Goal: Information Seeking & Learning: Learn about a topic

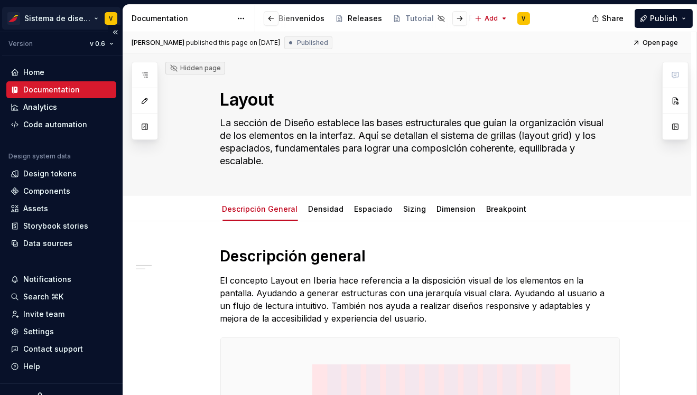
scroll to position [0, 166]
click at [92, 18] on html "Sistema de diseño Iberia V Version v 0.6 Home Documentation Analytics Code auto…" at bounding box center [348, 197] width 697 height 395
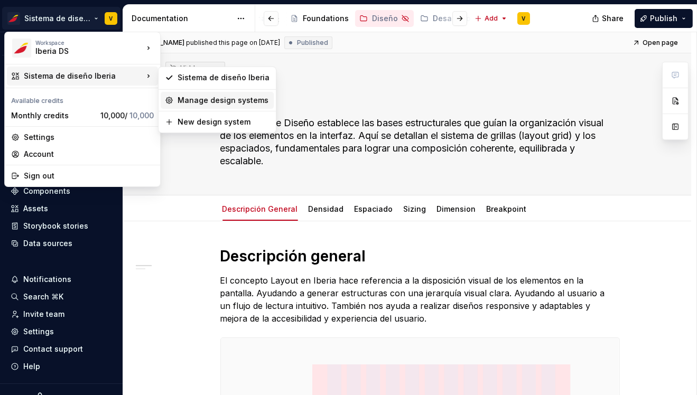
click at [209, 101] on div "Manage design systems" at bounding box center [224, 100] width 92 height 11
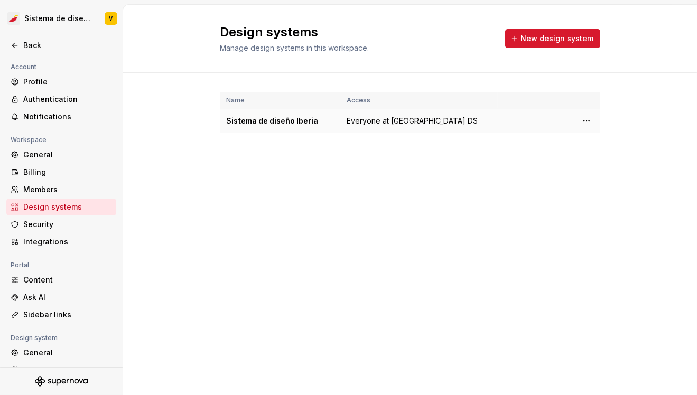
click at [252, 122] on div "Sistema de diseño Iberia" at bounding box center [280, 121] width 108 height 11
click at [585, 119] on html "Sistema de diseño Iberia V Back Account Profile Authentication Notifications Wo…" at bounding box center [348, 197] width 697 height 395
click at [603, 158] on div "Design system settings" at bounding box center [640, 158] width 100 height 11
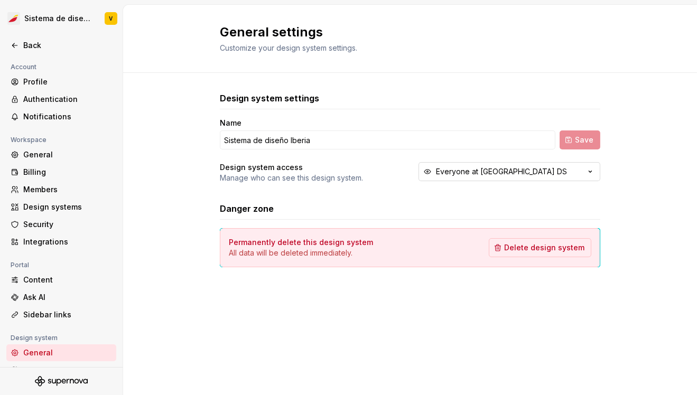
click at [484, 174] on div "Everyone at [GEOGRAPHIC_DATA] DS" at bounding box center [501, 171] width 131 height 11
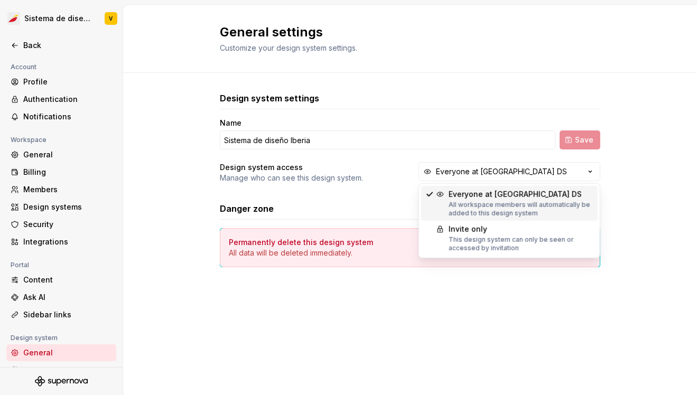
click at [615, 121] on div "Design system settings Name Sistema de diseño Iberia Save Design system access …" at bounding box center [410, 190] width 574 height 235
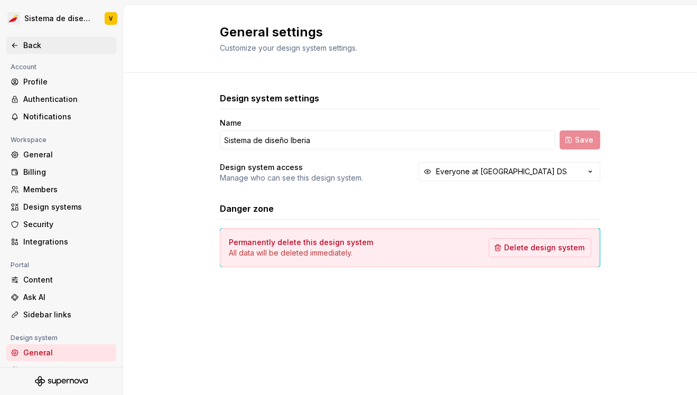
click at [12, 44] on icon at bounding box center [15, 45] width 8 height 8
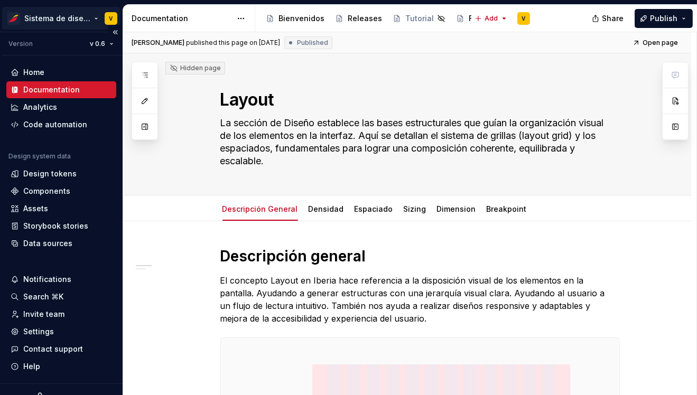
click at [81, 16] on html "Sistema de diseño Iberia V Version v 0.6 Home Documentation Analytics Code auto…" at bounding box center [348, 197] width 697 height 395
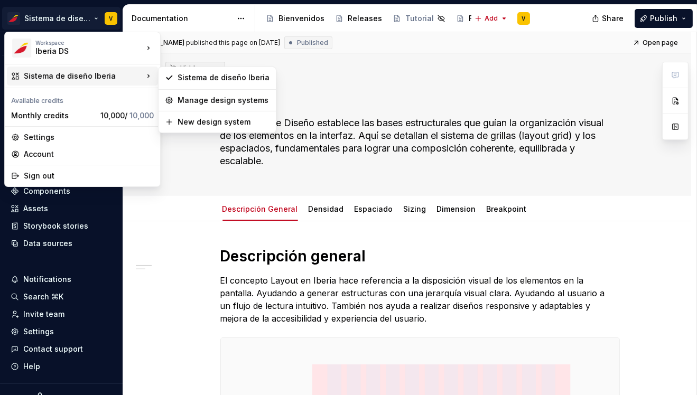
click at [184, 181] on html "Sistema de diseño Iberia V Version v 0.6 Home Documentation Analytics Code auto…" at bounding box center [348, 197] width 697 height 395
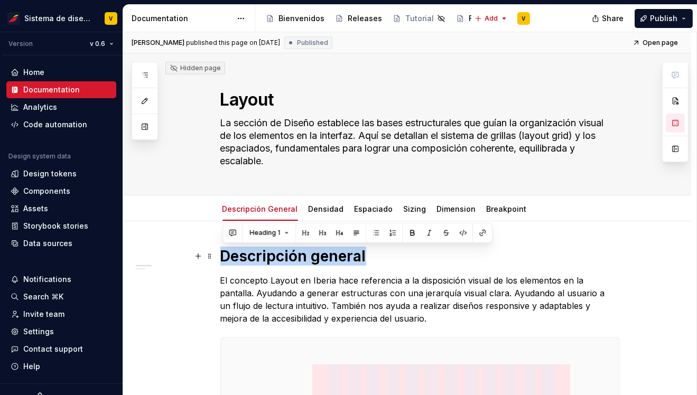
drag, startPoint x: 224, startPoint y: 257, endPoint x: 371, endPoint y: 257, distance: 147.4
click at [371, 257] on h1 "Descripción general" at bounding box center [419, 256] width 399 height 19
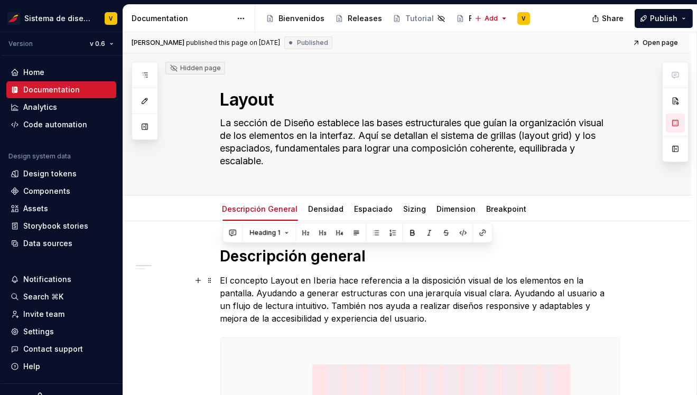
click at [229, 283] on p "El concepto Layout en Iberia hace referencia a la disposición visual de los ele…" at bounding box center [419, 299] width 399 height 51
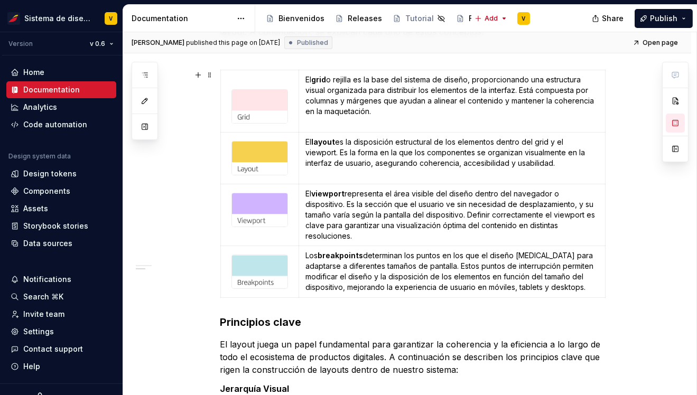
scroll to position [645, 0]
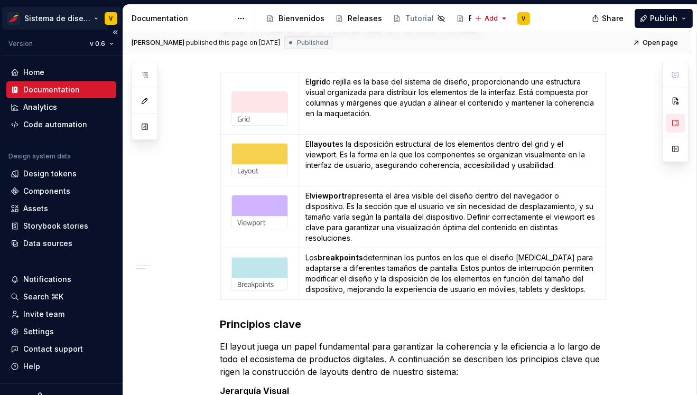
click at [94, 17] on html "Sistema de diseño Iberia V Version v 0.6 Home Documentation Analytics Code auto…" at bounding box center [348, 197] width 697 height 395
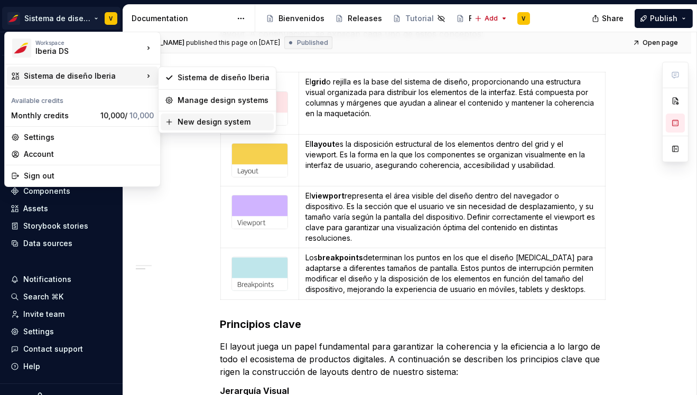
click at [190, 120] on div "New design system" at bounding box center [224, 122] width 92 height 11
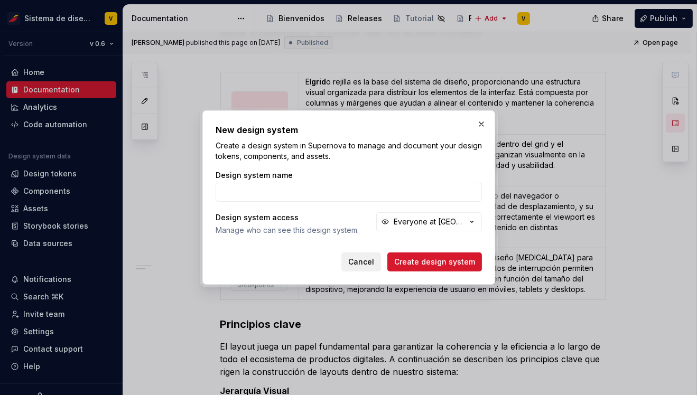
click at [361, 261] on span "Cancel" at bounding box center [361, 262] width 26 height 11
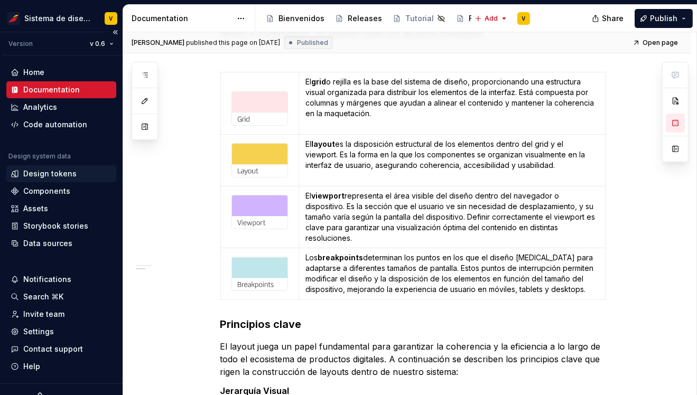
click at [35, 173] on div "Design tokens" at bounding box center [49, 174] width 53 height 11
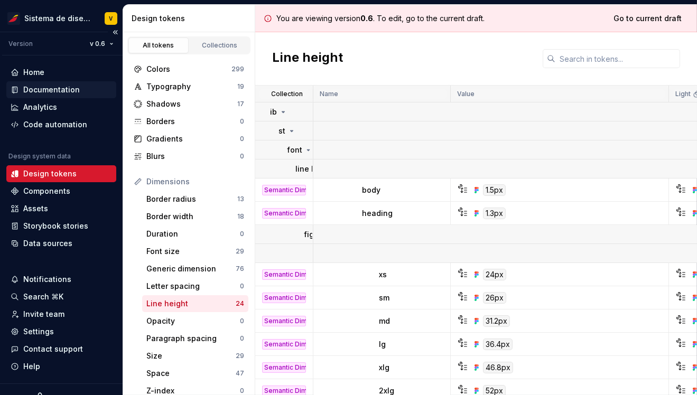
click at [42, 89] on div "Documentation" at bounding box center [51, 90] width 57 height 11
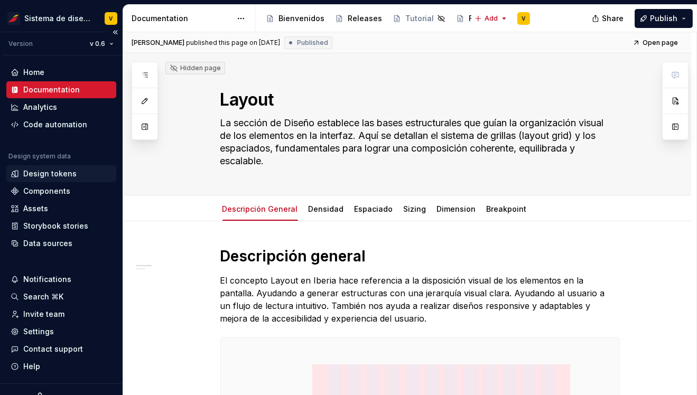
click at [34, 174] on div "Design tokens" at bounding box center [49, 174] width 53 height 11
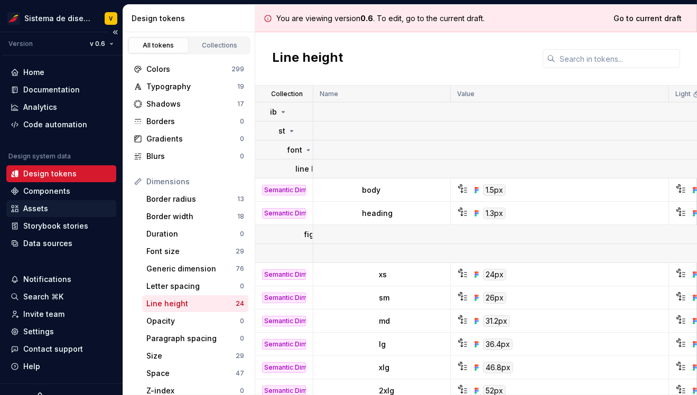
click at [32, 211] on div "Assets" at bounding box center [35, 208] width 25 height 11
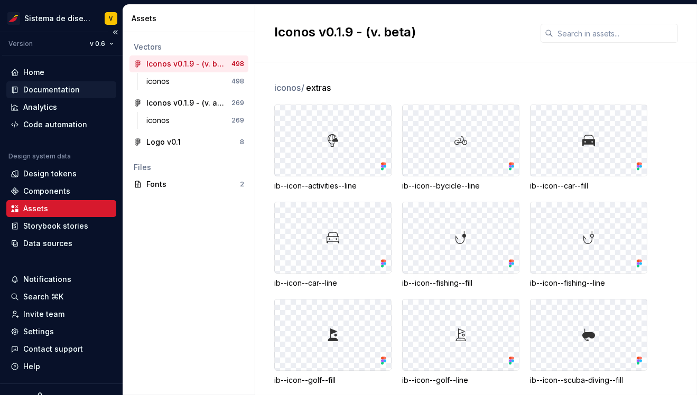
click at [44, 89] on div "Documentation" at bounding box center [51, 90] width 57 height 11
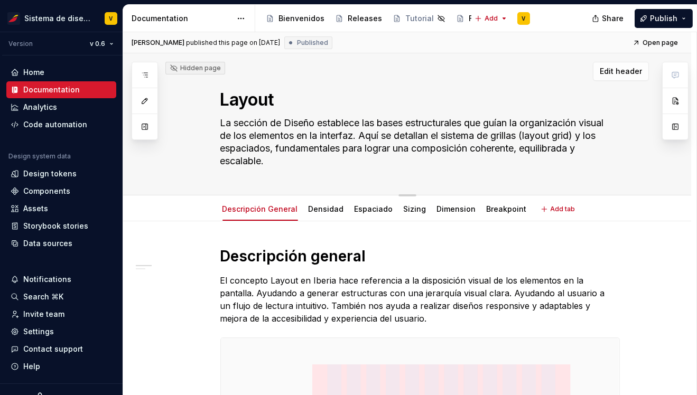
click at [240, 103] on textarea "Layout" at bounding box center [417, 99] width 399 height 25
click at [248, 129] on textarea "La sección de Diseño establece las bases estructurales que guían la organizació…" at bounding box center [417, 142] width 399 height 55
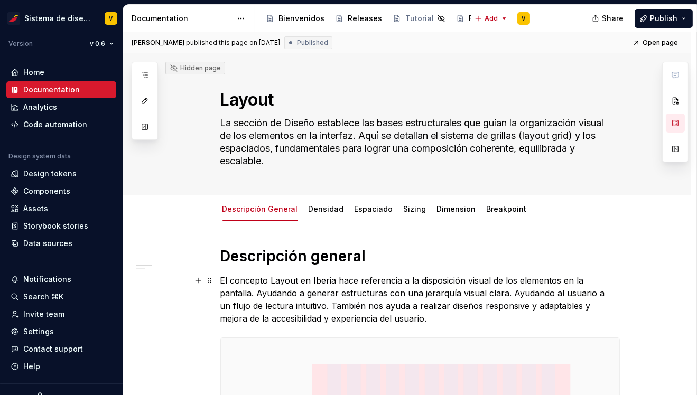
click at [260, 283] on p "El concepto Layout en Iberia hace referencia a la disposición visual de los ele…" at bounding box center [419, 299] width 399 height 51
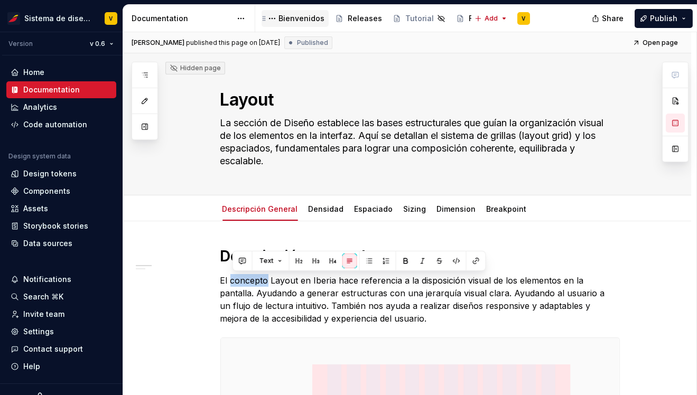
click at [296, 20] on div "Bienvenidos" at bounding box center [301, 18] width 46 height 11
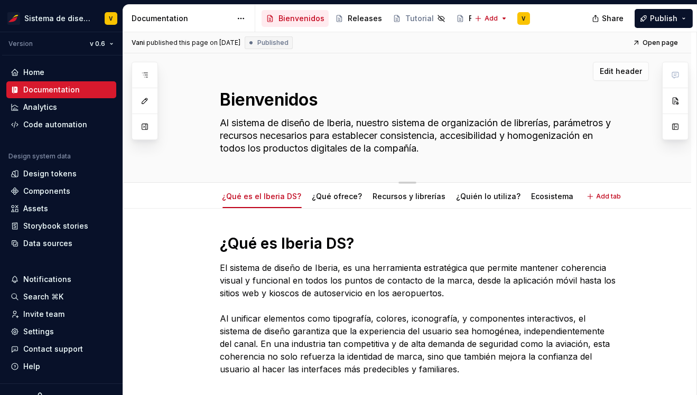
drag, startPoint x: 225, startPoint y: 99, endPoint x: 338, endPoint y: 99, distance: 113.1
click at [338, 99] on textarea "Bienvenidos" at bounding box center [417, 99] width 399 height 25
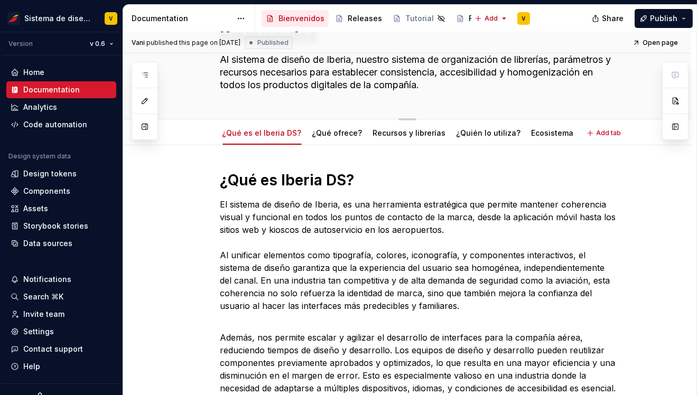
scroll to position [71, 0]
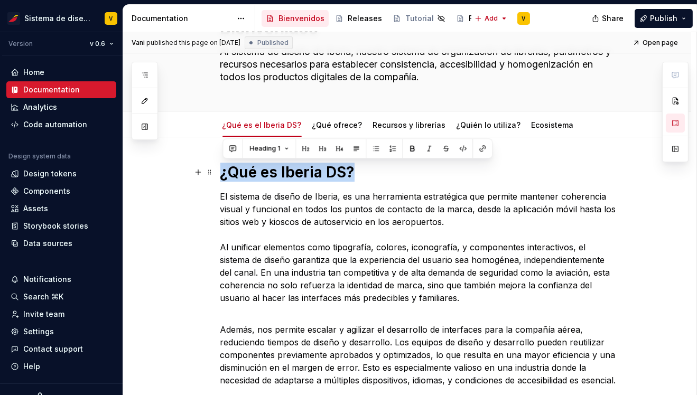
drag, startPoint x: 225, startPoint y: 174, endPoint x: 359, endPoint y: 174, distance: 134.2
click at [359, 174] on h1 "¿Qué es Iberia DS?" at bounding box center [419, 172] width 399 height 19
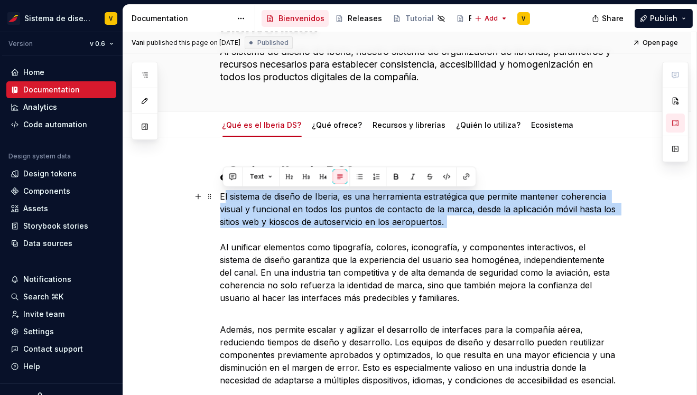
drag, startPoint x: 245, startPoint y: 201, endPoint x: 386, endPoint y: 238, distance: 146.0
click at [386, 238] on p "El sistema de diseño de Iberia, es una herramienta estratégica que permite mant…" at bounding box center [419, 247] width 399 height 114
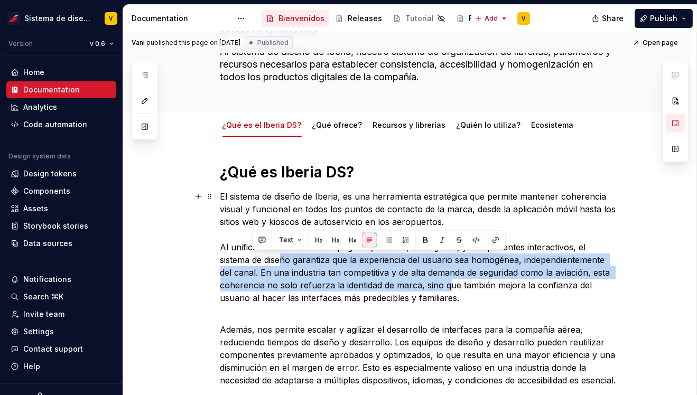
drag, startPoint x: 252, startPoint y: 265, endPoint x: 404, endPoint y: 284, distance: 153.4
click at [404, 284] on p "El sistema de diseño de Iberia, es una herramienta estratégica que permite mant…" at bounding box center [419, 247] width 399 height 114
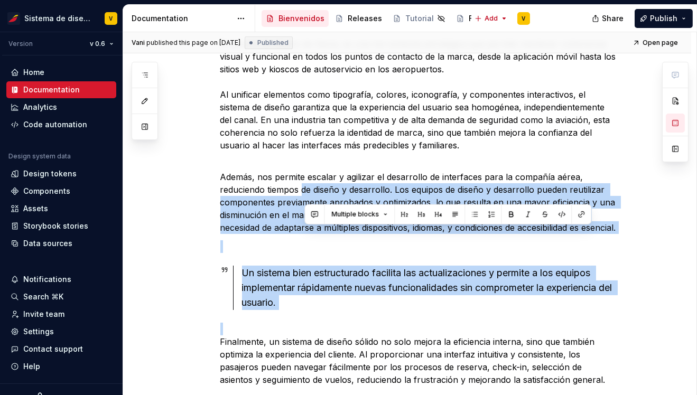
drag, startPoint x: 304, startPoint y: 341, endPoint x: 410, endPoint y: 348, distance: 105.4
click at [410, 348] on div "¿Qué es Iberia DS? El sistema de diseño de Iberia, es una herramienta estratégi…" at bounding box center [419, 230] width 399 height 440
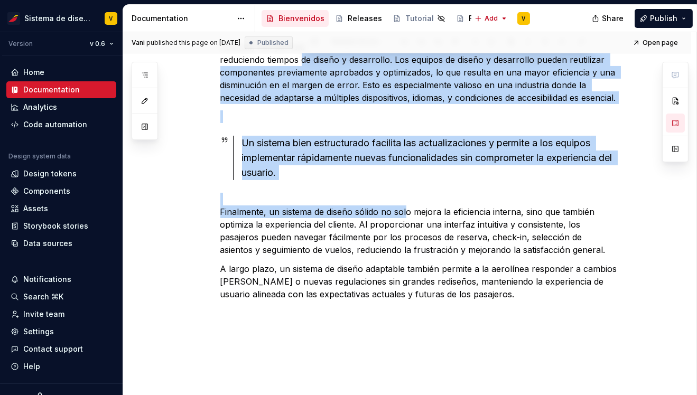
scroll to position [358, 0]
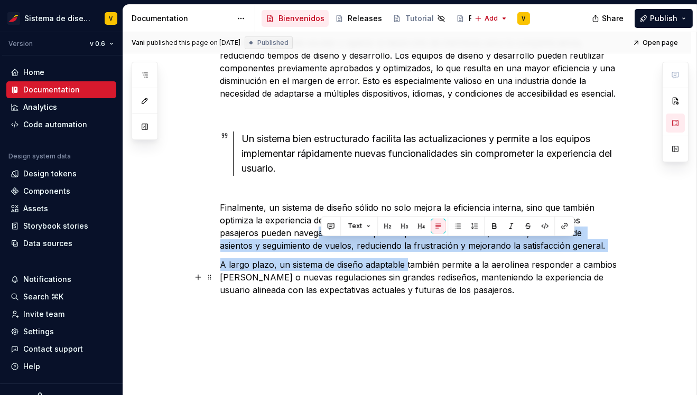
drag, startPoint x: 321, startPoint y: 241, endPoint x: 408, endPoint y: 280, distance: 95.6
click at [408, 280] on div "¿Qué es Iberia DS? El sistema de diseño de Iberia, es una herramienta estratégi…" at bounding box center [419, 96] width 399 height 440
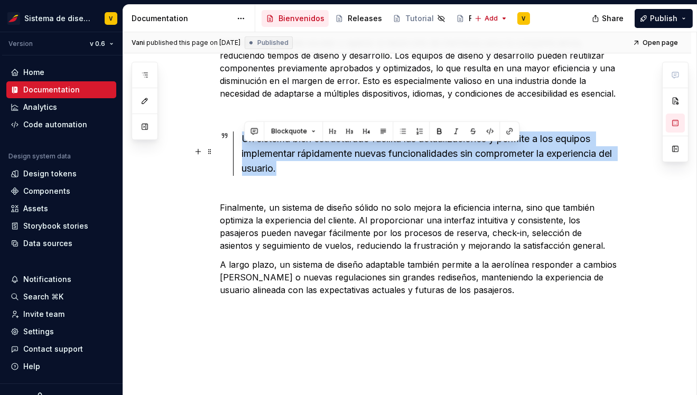
drag, startPoint x: 245, startPoint y: 150, endPoint x: 308, endPoint y: 182, distance: 70.4
click at [308, 176] on div "Un sistema bien estructurado facilita las actualizaciones y permite a los equip…" at bounding box center [431, 154] width 378 height 44
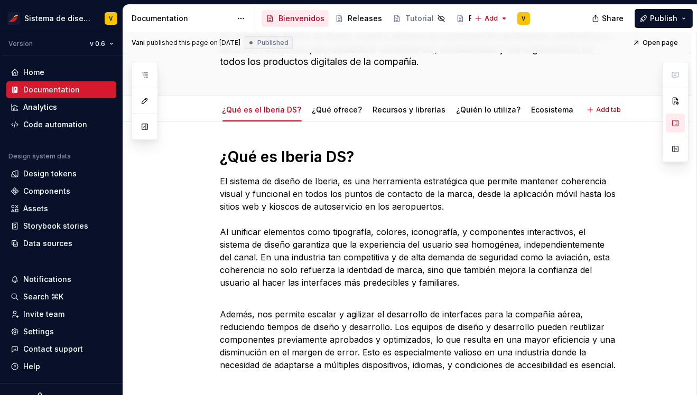
scroll to position [75, 0]
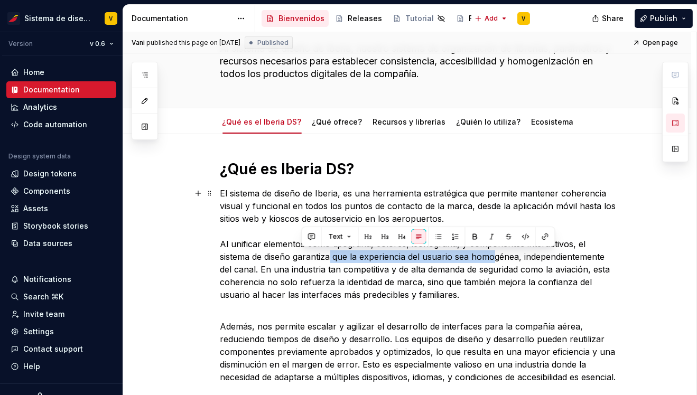
drag, startPoint x: 300, startPoint y: 258, endPoint x: 466, endPoint y: 262, distance: 166.5
click at [466, 261] on p "El sistema de diseño de Iberia, es una herramienta estratégica que permite mant…" at bounding box center [419, 244] width 399 height 114
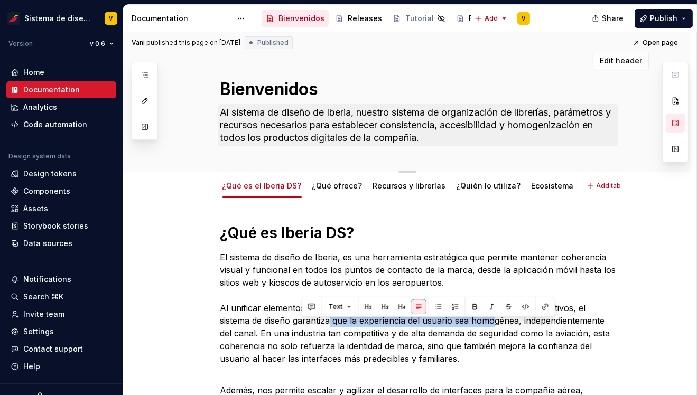
scroll to position [0, 0]
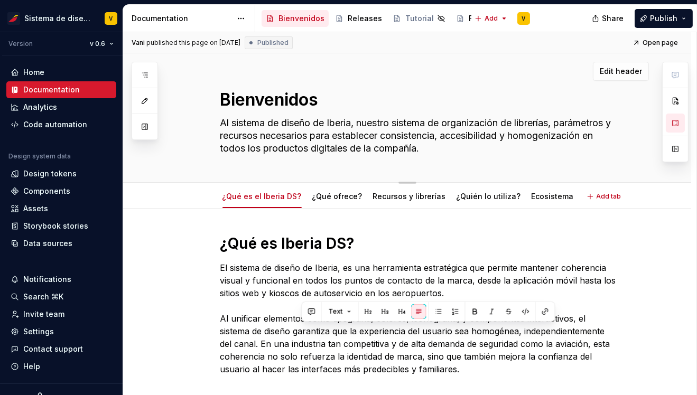
drag, startPoint x: 285, startPoint y: 128, endPoint x: 474, endPoint y: 134, distance: 189.3
click at [474, 134] on textarea "Al sistema de diseño de Iberia, nuestro sistema de organización de librerías, p…" at bounding box center [417, 136] width 399 height 42
click at [408, 134] on textarea "Al sistema de diseño de Iberia, nuestro sistema de organización de librerías, p…" at bounding box center [417, 136] width 399 height 42
click at [238, 99] on textarea "Bienvenidos" at bounding box center [417, 99] width 399 height 25
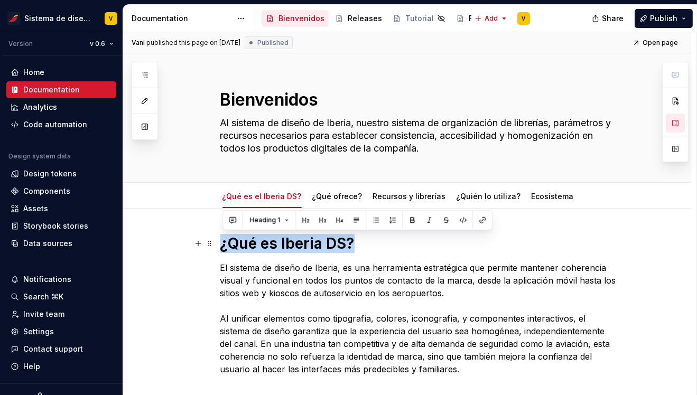
drag, startPoint x: 226, startPoint y: 244, endPoint x: 354, endPoint y: 248, distance: 128.5
click at [354, 248] on h1 "¿Qué es Iberia DS?" at bounding box center [419, 243] width 399 height 19
click at [267, 245] on h1 "¿Qué es Iberia DS?" at bounding box center [419, 243] width 399 height 19
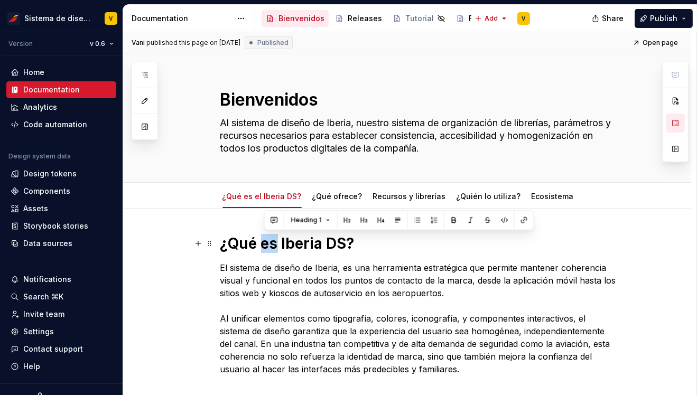
drag, startPoint x: 280, startPoint y: 246, endPoint x: 266, endPoint y: 246, distance: 13.2
click at [266, 246] on h1 "¿Qué es Iberia DS?" at bounding box center [419, 243] width 399 height 19
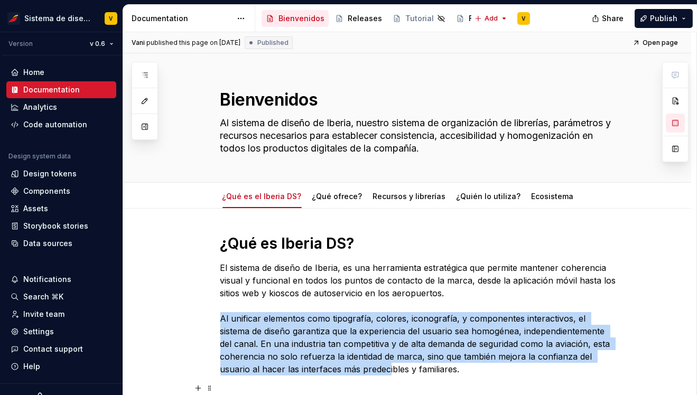
scroll to position [422, 0]
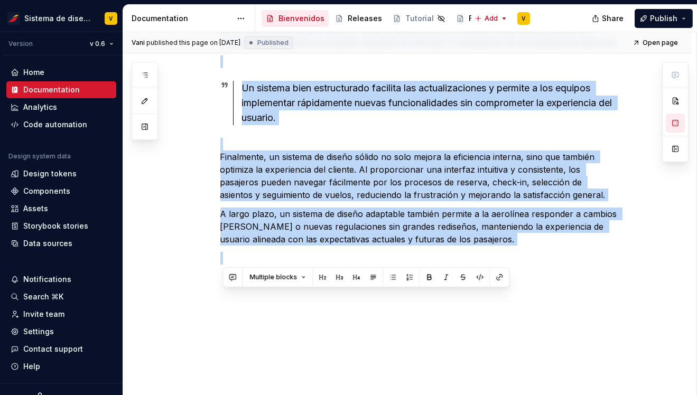
drag, startPoint x: 225, startPoint y: 318, endPoint x: 380, endPoint y: 259, distance: 166.6
click at [380, 259] on div "¿Qué es Iberia DS? El sistema de diseño de Iberia, es una herramienta estratégi…" at bounding box center [419, 45] width 399 height 440
click at [415, 206] on div "¿Qué es Iberia DS? El sistema de diseño de Iberia, es una herramienta estratégi…" at bounding box center [419, 45] width 399 height 440
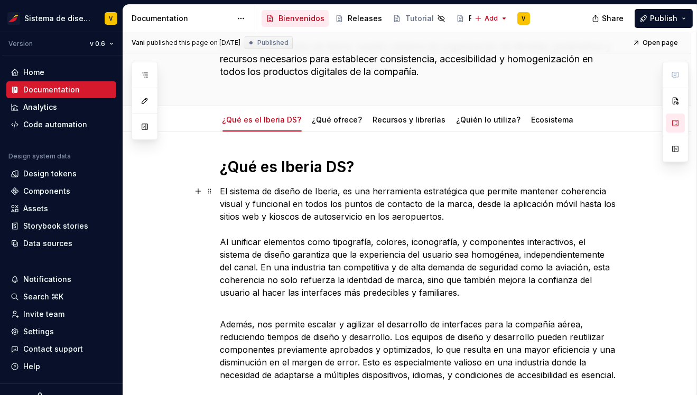
scroll to position [65, 0]
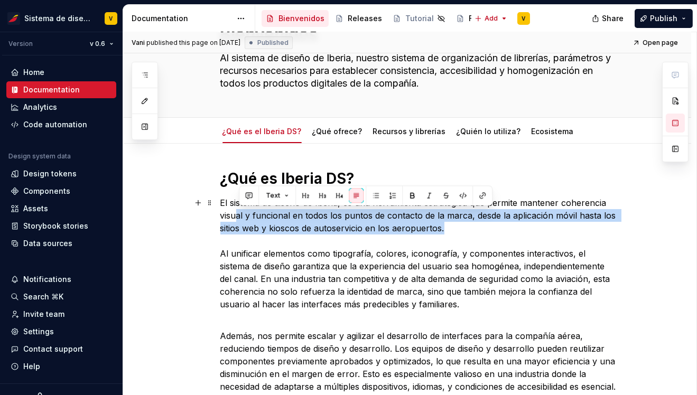
drag, startPoint x: 446, startPoint y: 228, endPoint x: 239, endPoint y: 212, distance: 207.2
click at [239, 212] on p "El sistema de diseño de Iberia, es una herramienta estratégica que permite mant…" at bounding box center [419, 254] width 399 height 114
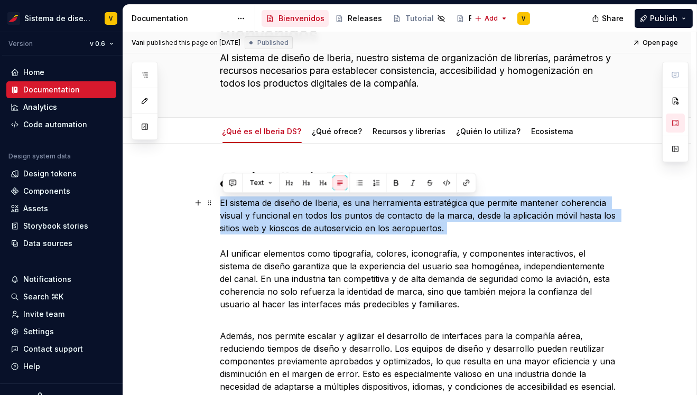
drag, startPoint x: 224, startPoint y: 202, endPoint x: 440, endPoint y: 239, distance: 219.4
click at [440, 239] on p "El sistema de diseño de Iberia, es una herramienta estratégica que permite mant…" at bounding box center [419, 254] width 399 height 114
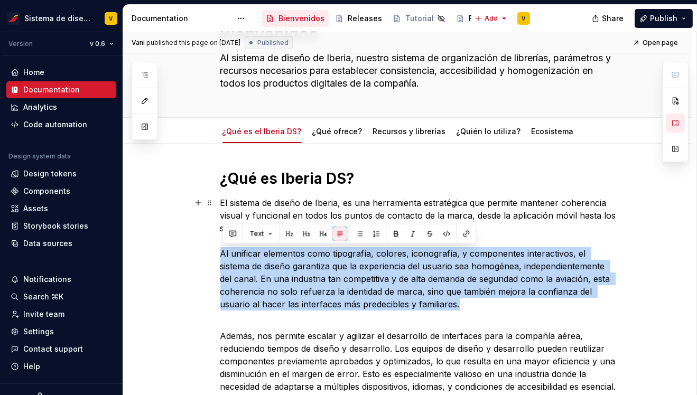
drag, startPoint x: 398, startPoint y: 306, endPoint x: 219, endPoint y: 256, distance: 185.9
click at [329, 279] on p "El sistema de diseño de Iberia, es una herramienta estratégica que permite mant…" at bounding box center [419, 254] width 399 height 114
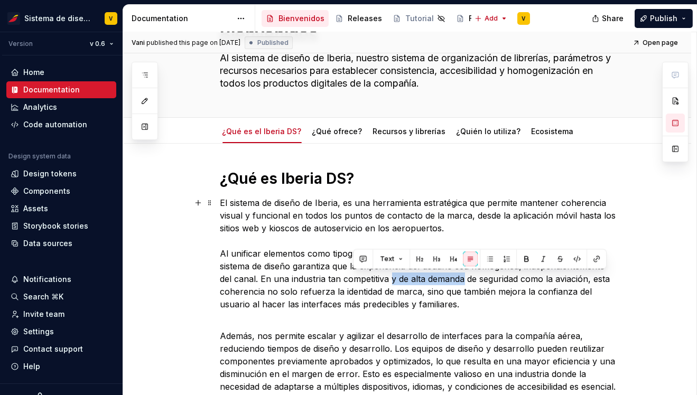
drag, startPoint x: 352, startPoint y: 280, endPoint x: 426, endPoint y: 280, distance: 73.5
click at [426, 280] on p "El sistema de diseño de Iberia, es una herramienta estratégica que permite mant…" at bounding box center [419, 254] width 399 height 114
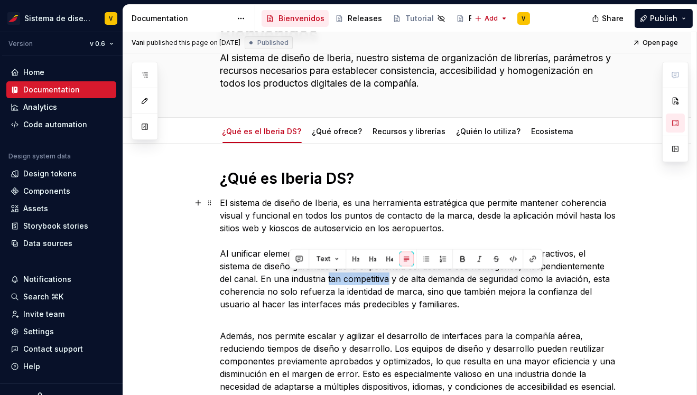
drag, startPoint x: 289, startPoint y: 278, endPoint x: 350, endPoint y: 280, distance: 61.8
click at [350, 280] on p "El sistema de diseño de Iberia, es una herramienta estratégica que permite mant…" at bounding box center [419, 254] width 399 height 114
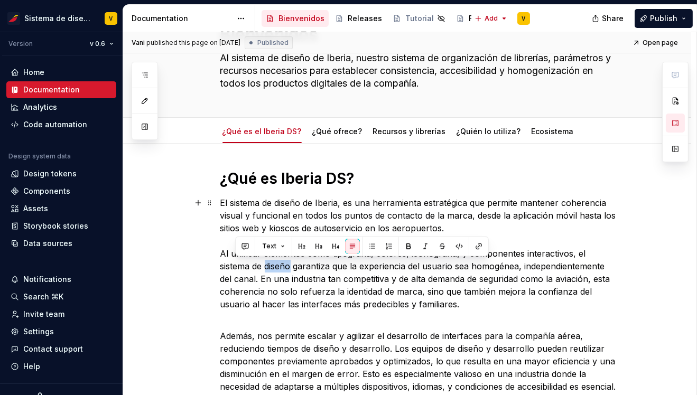
drag, startPoint x: 236, startPoint y: 267, endPoint x: 261, endPoint y: 267, distance: 24.3
click at [261, 267] on p "El sistema de diseño de Iberia, es una herramienta estratégica que permite mant…" at bounding box center [419, 254] width 399 height 114
click at [294, 280] on p "El sistema de diseño de Iberia, es una herramienta estratégica que permite mant…" at bounding box center [419, 254] width 399 height 114
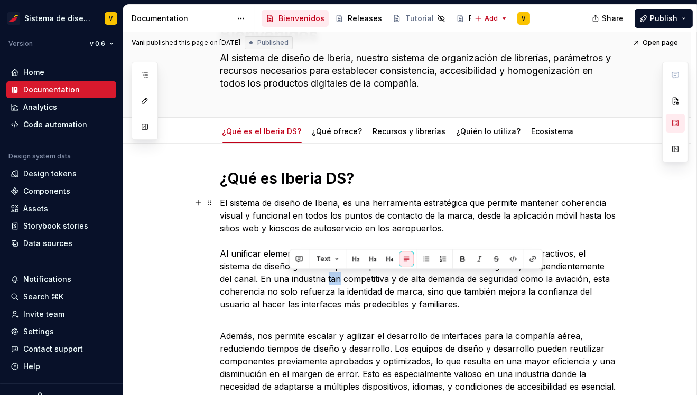
drag, startPoint x: 289, startPoint y: 277, endPoint x: 300, endPoint y: 279, distance: 11.7
click at [300, 279] on p "El sistema de diseño de Iberia, es una herramienta estratégica que permite mant…" at bounding box center [419, 254] width 399 height 114
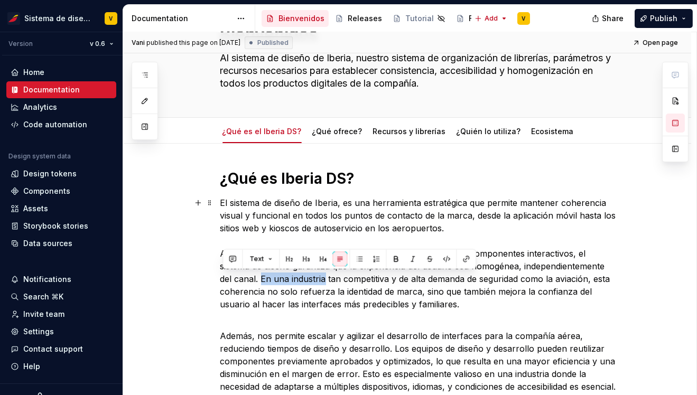
drag, startPoint x: 222, startPoint y: 277, endPoint x: 285, endPoint y: 280, distance: 63.0
click at [286, 280] on p "El sistema de diseño de Iberia, es una herramienta estratégica que permite mant…" at bounding box center [419, 254] width 399 height 114
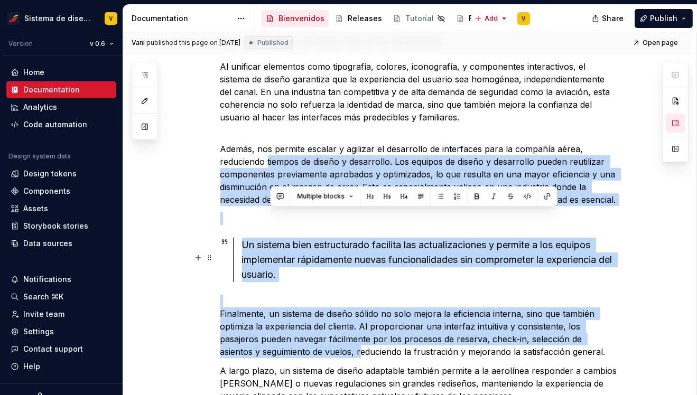
drag, startPoint x: 269, startPoint y: 348, endPoint x: 328, endPoint y: 347, distance: 58.7
click at [329, 347] on div "¿Qué es Iberia DS? El sistema de diseño de Iberia, es una herramienta estratégi…" at bounding box center [419, 202] width 399 height 440
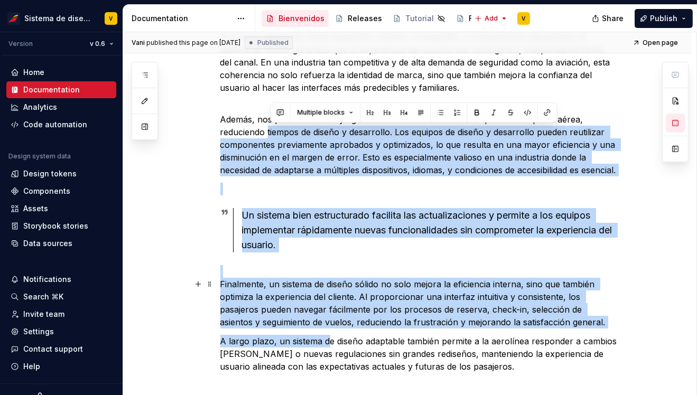
click at [311, 322] on p "Finalmente, un sistema de diseño sólido no solo mejora la eficiencia interna, s…" at bounding box center [419, 296] width 399 height 63
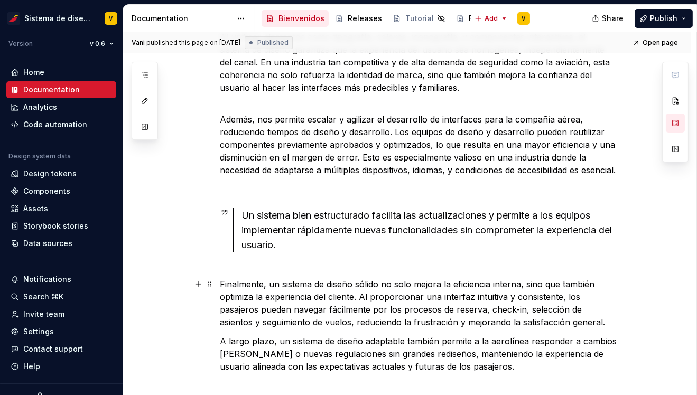
drag, startPoint x: 330, startPoint y: 308, endPoint x: 350, endPoint y: 308, distance: 19.6
click at [350, 308] on p "Finalmente, un sistema de diseño sólido no solo mejora la eficiencia interna, s…" at bounding box center [419, 296] width 399 height 63
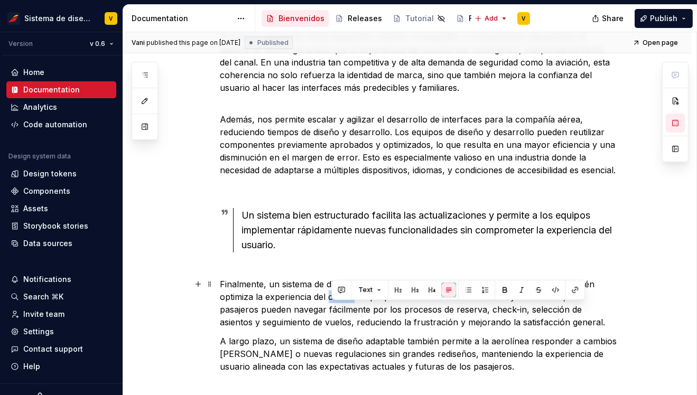
drag, startPoint x: 331, startPoint y: 308, endPoint x: 356, endPoint y: 309, distance: 25.4
click at [357, 309] on p "Finalmente, un sistema de diseño sólido no solo mejora la eficiencia interna, s…" at bounding box center [419, 296] width 399 height 63
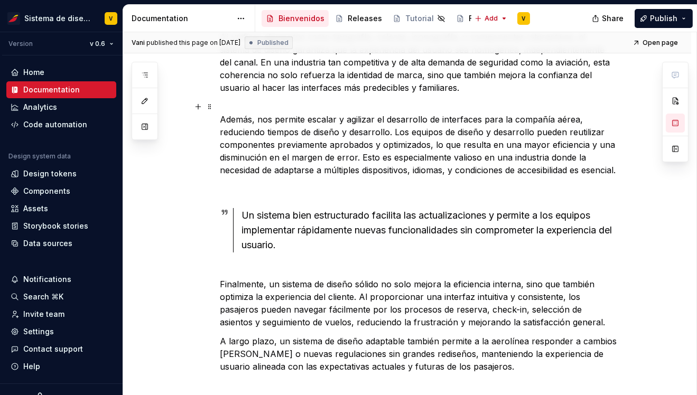
click at [299, 129] on p "Además, nos permite escalar y agilizar el desarrollo de interfaces para la comp…" at bounding box center [419, 138] width 399 height 76
click at [236, 138] on p "Además, nos permite escalar y agilizar el desarrollo de interfaces para la comp…" at bounding box center [419, 138] width 399 height 76
type textarea "*"
click at [38, 206] on div "Assets" at bounding box center [35, 208] width 25 height 11
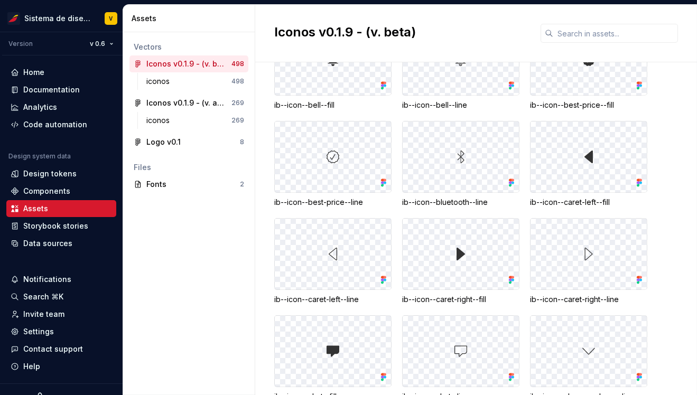
scroll to position [2894, 0]
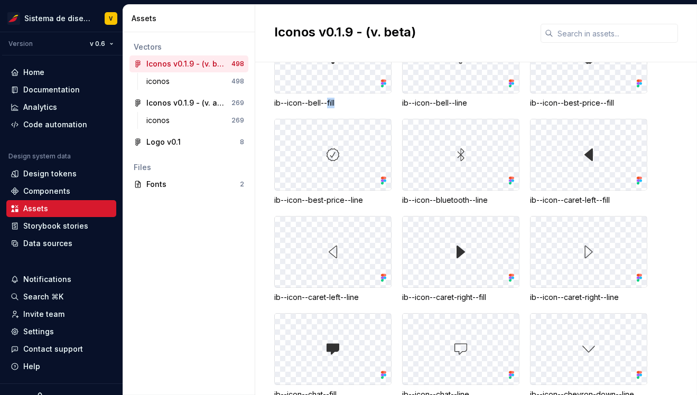
drag, startPoint x: 327, startPoint y: 123, endPoint x: 339, endPoint y: 123, distance: 12.7
click at [340, 108] on div "ib--icon--bell--fill" at bounding box center [332, 103] width 117 height 11
click at [163, 101] on div "Iconos v0.1.9 - (v. actual)" at bounding box center [185, 103] width 79 height 11
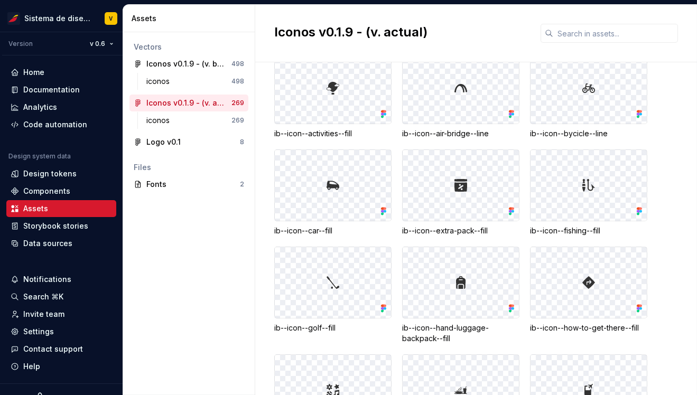
scroll to position [27, 0]
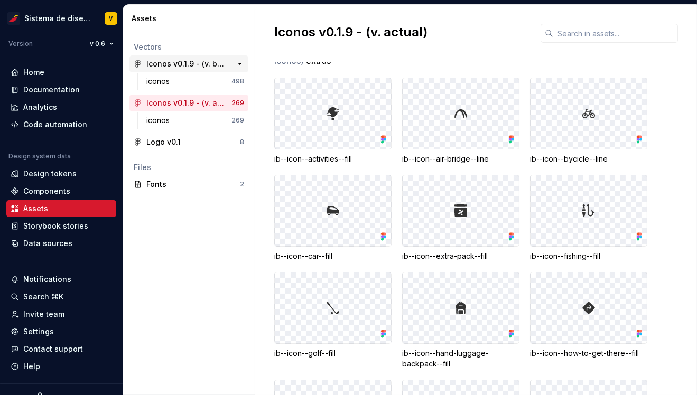
click at [164, 63] on div "Iconos v0.1.9 - (v. beta)" at bounding box center [185, 64] width 79 height 11
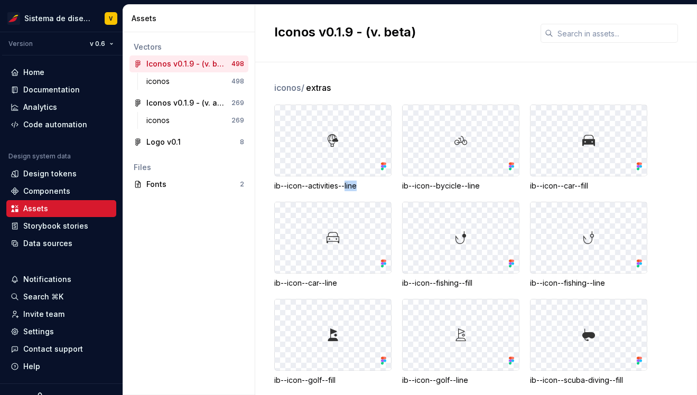
drag, startPoint x: 345, startPoint y: 186, endPoint x: 378, endPoint y: 186, distance: 32.8
click at [378, 186] on div "ib--icon--activities--line" at bounding box center [332, 186] width 117 height 11
drag, startPoint x: 468, startPoint y: 285, endPoint x: 479, endPoint y: 285, distance: 11.1
click at [479, 285] on div "ib--icon--fishing--fill" at bounding box center [460, 283] width 117 height 11
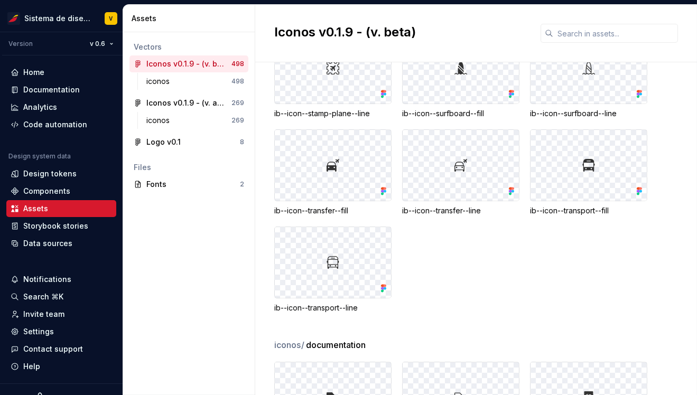
scroll to position [559, 0]
drag, startPoint x: 470, startPoint y: 210, endPoint x: 482, endPoint y: 210, distance: 12.2
click at [482, 210] on div "ib--icon--transfer--line" at bounding box center [460, 210] width 117 height 11
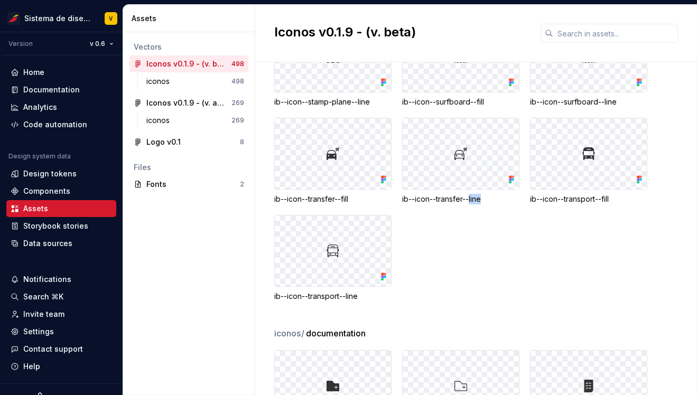
scroll to position [575, 0]
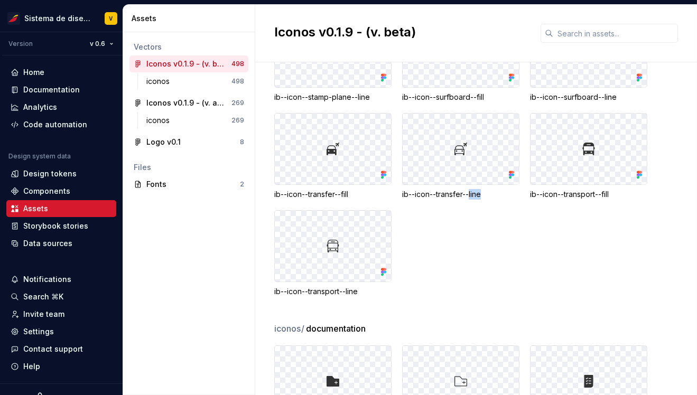
drag, startPoint x: 343, startPoint y: 194, endPoint x: 357, endPoint y: 194, distance: 13.7
click at [357, 194] on div "ib--icon--transfer--fill" at bounding box center [332, 194] width 117 height 11
